Goal: Book appointment/travel/reservation

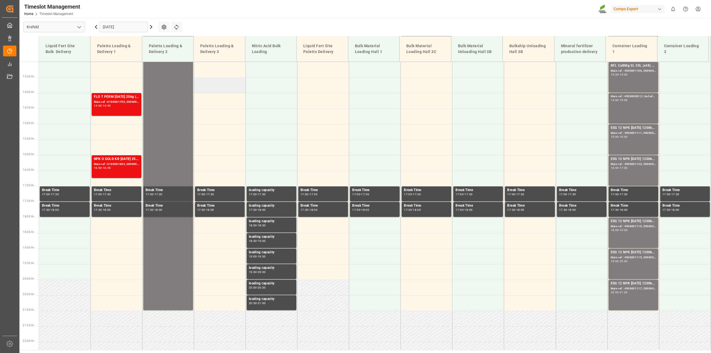
scroll to position [421, 0]
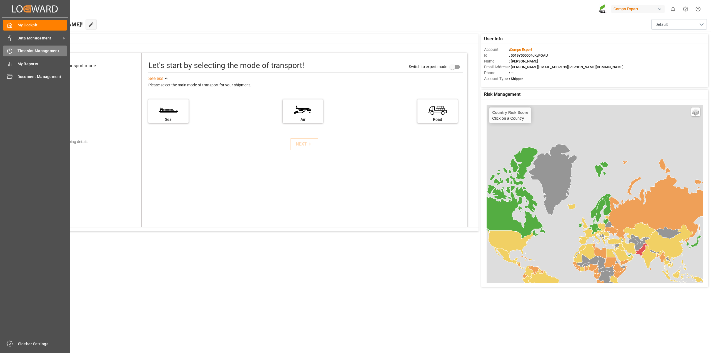
click at [17, 52] on div "Timeslot Management Timeslot Management" at bounding box center [35, 51] width 64 height 11
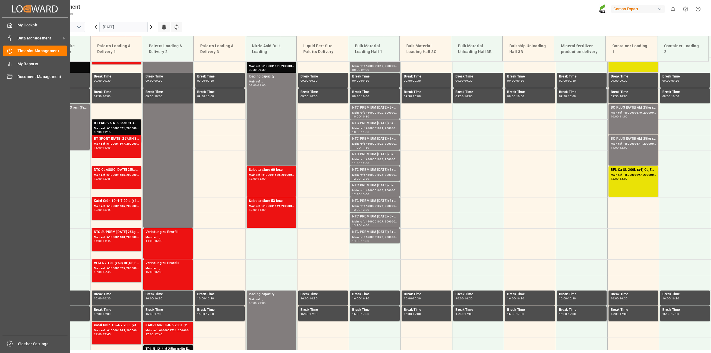
scroll to position [282, 0]
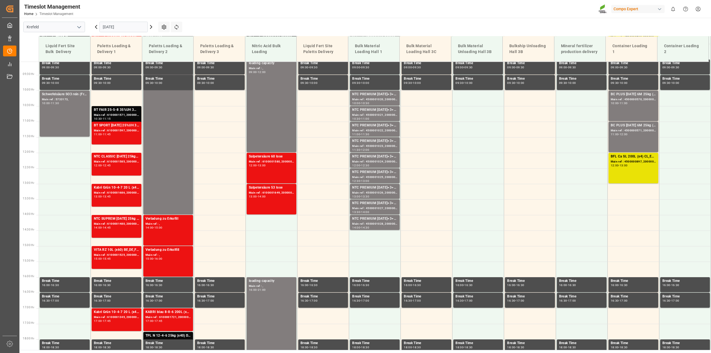
click at [146, 28] on input "[DATE]" at bounding box center [123, 27] width 48 height 11
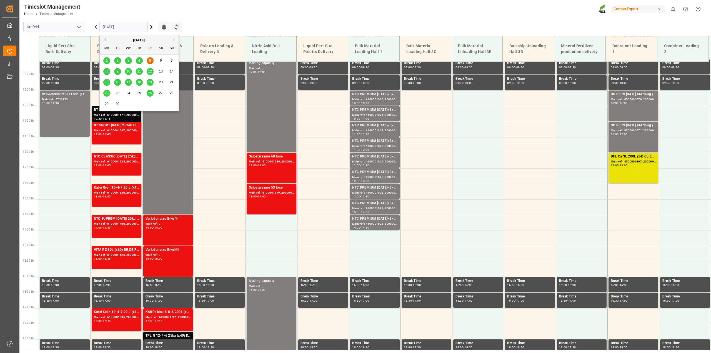
click at [104, 70] on div "8" at bounding box center [106, 71] width 7 height 7
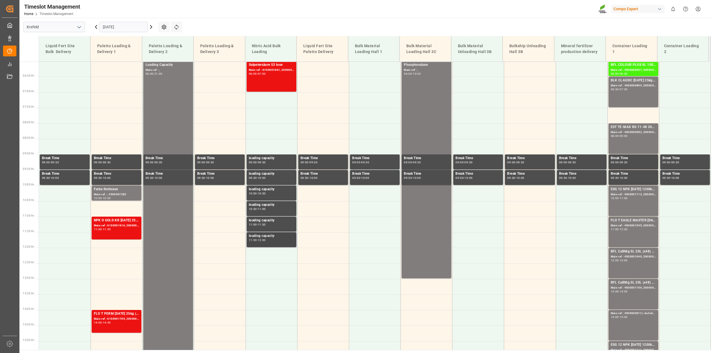
scroll to position [171, 0]
